Goal: Information Seeking & Learning: Check status

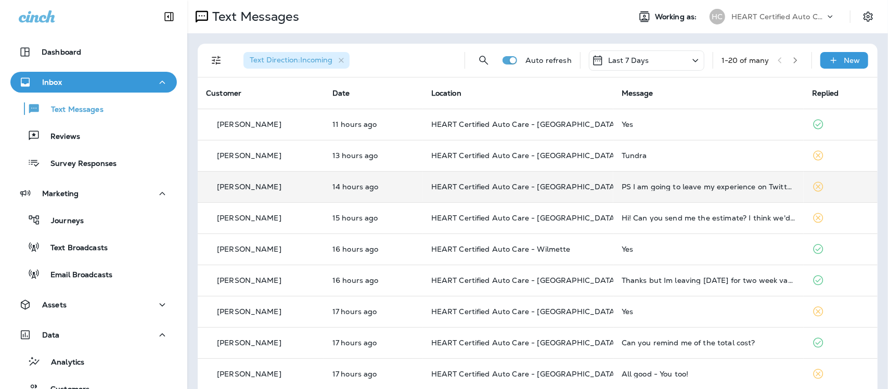
click at [643, 191] on td "PS I am going to leave my experience on Twitter and Facebook. Do you guys charg…" at bounding box center [708, 186] width 190 height 31
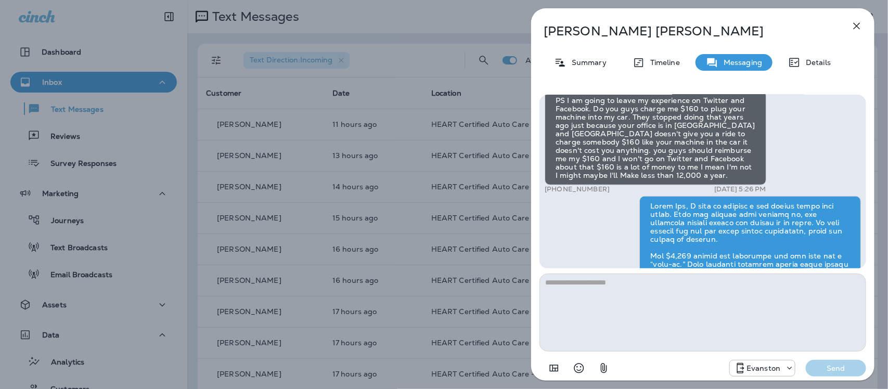
scroll to position [-259, 0]
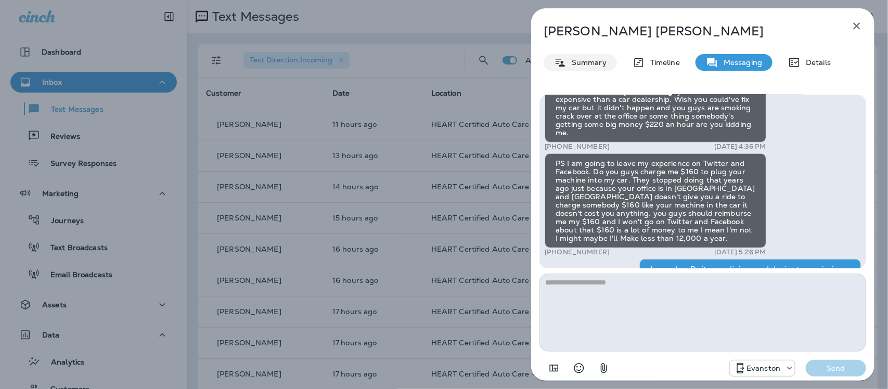
click at [593, 60] on p "Summary" at bounding box center [586, 62] width 40 height 8
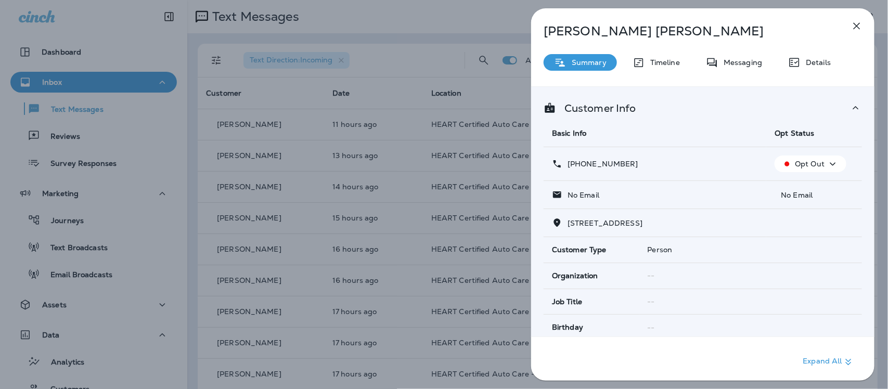
click at [828, 162] on icon "button" at bounding box center [832, 164] width 12 height 13
click at [811, 188] on p "Reset Status" at bounding box center [812, 189] width 47 height 8
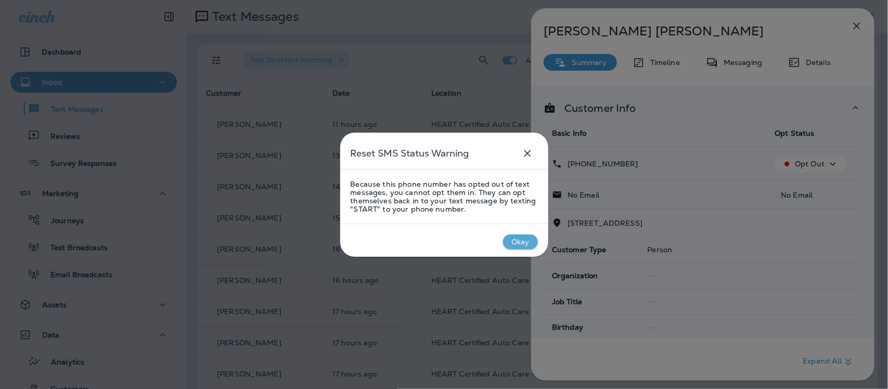
click at [529, 152] on icon "close" at bounding box center [527, 153] width 12 height 12
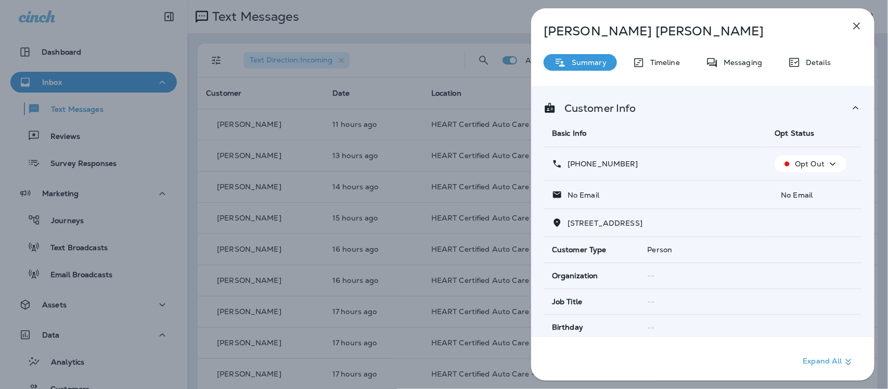
click at [856, 25] on icon "button" at bounding box center [856, 26] width 7 height 7
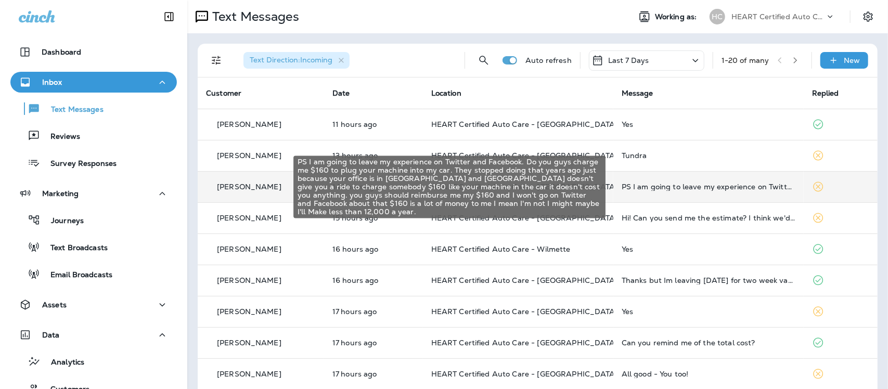
click at [654, 186] on div "PS I am going to leave my experience on Twitter and Facebook. Do you guys charg…" at bounding box center [708, 187] width 174 height 8
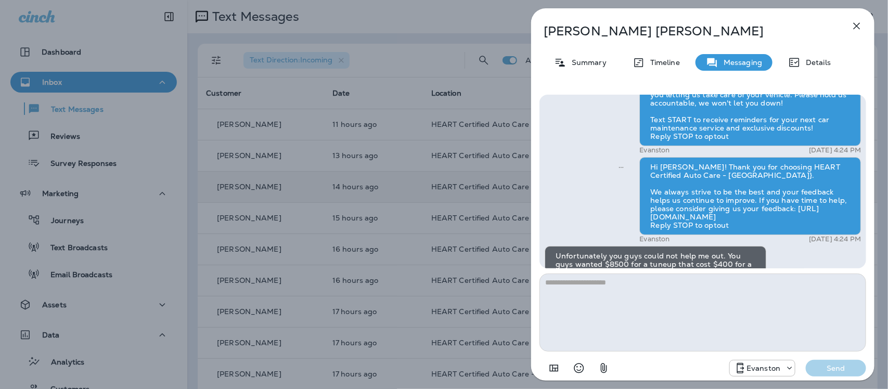
scroll to position [-523, 0]
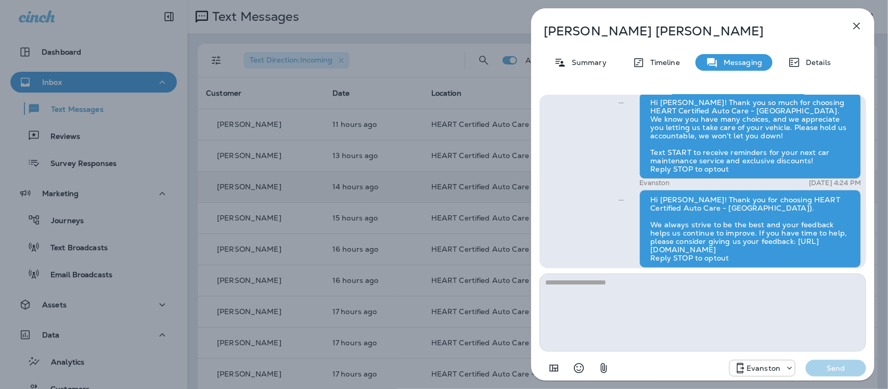
click at [854, 26] on icon "button" at bounding box center [856, 26] width 12 height 12
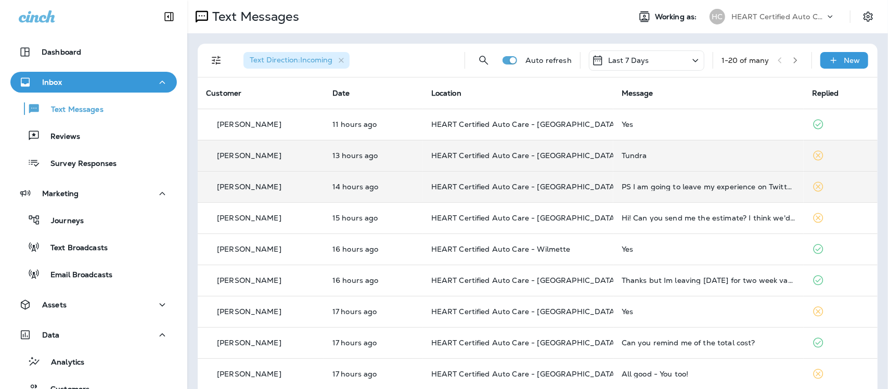
click at [631, 154] on div "Tundra" at bounding box center [708, 155] width 174 height 8
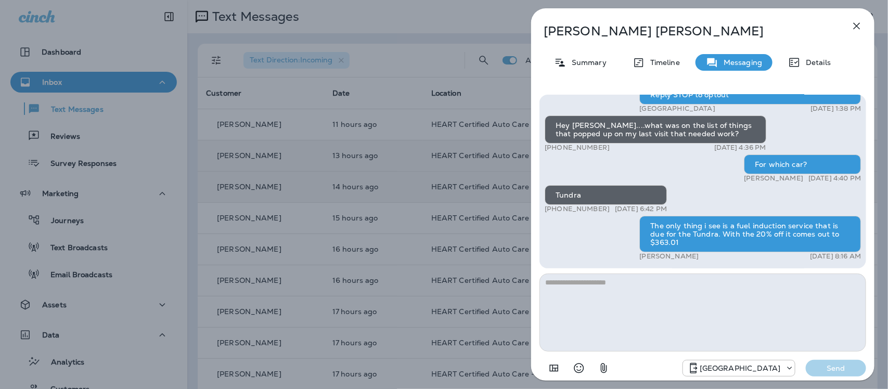
click at [854, 23] on icon "button" at bounding box center [856, 26] width 12 height 12
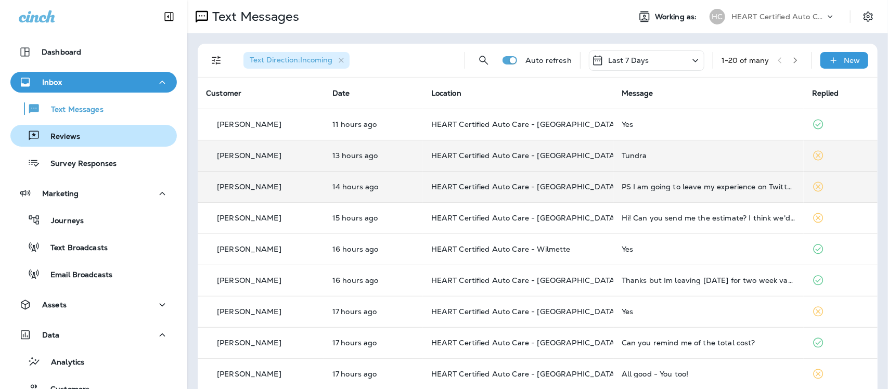
click at [74, 135] on p "Reviews" at bounding box center [60, 137] width 40 height 10
